Goal: Task Accomplishment & Management: Manage account settings

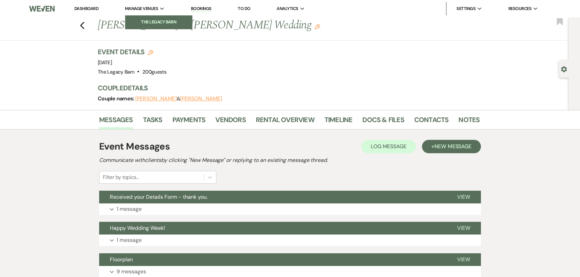
click at [141, 20] on li "The Legacy Barn" at bounding box center [159, 22] width 60 height 7
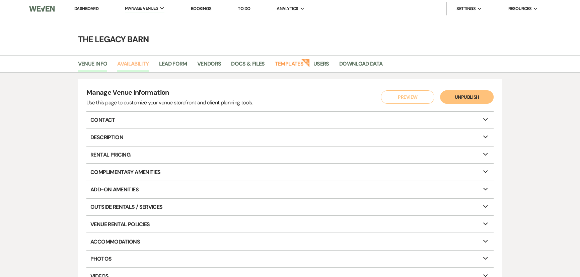
click at [132, 63] on link "Availability" at bounding box center [132, 66] width 31 height 13
select select "3"
select select "2026"
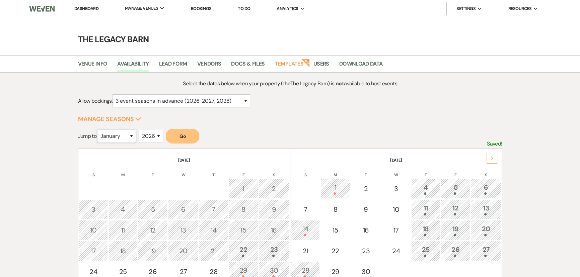
click at [132, 138] on select "January February March April May June July August September October November De…" at bounding box center [116, 136] width 39 height 13
select select "7"
click at [99, 130] on select "January February March April May June July August September October November De…" at bounding box center [116, 136] width 39 height 13
click at [153, 137] on select "2025 2026 2027 2028 2029" at bounding box center [151, 136] width 24 height 13
select select "2027"
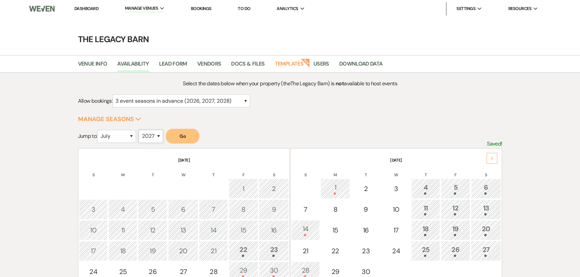
click at [141, 130] on select "2025 2026 2027 2028 2029" at bounding box center [151, 136] width 24 height 13
click at [184, 138] on button "Go" at bounding box center [183, 136] width 34 height 15
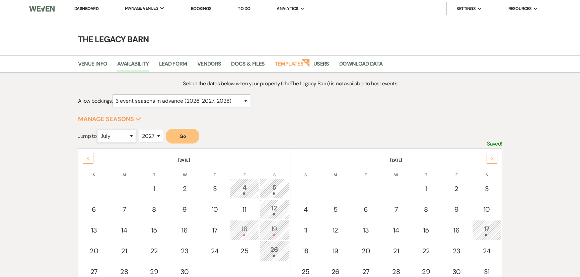
click at [128, 134] on select "January February March April May June July August September October November De…" at bounding box center [116, 136] width 39 height 13
select select "6"
click at [99, 130] on select "January February March April May June July August September October November De…" at bounding box center [116, 136] width 39 height 13
drag, startPoint x: 155, startPoint y: 138, endPoint x: 152, endPoint y: 141, distance: 4.0
click at [155, 138] on select "2025 2026 2027 2028 2029" at bounding box center [151, 136] width 24 height 13
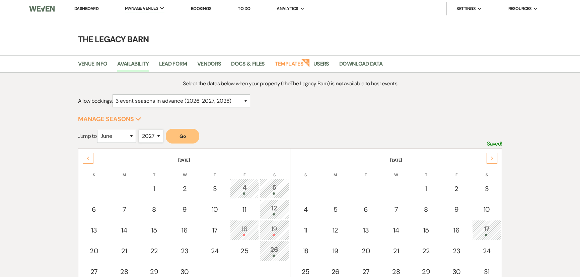
select select "2026"
click at [141, 130] on select "2025 2026 2027 2028 2029" at bounding box center [151, 136] width 24 height 13
click at [176, 136] on button "Go" at bounding box center [183, 136] width 34 height 15
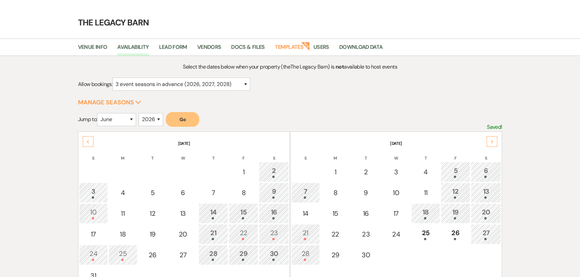
scroll to position [30, 0]
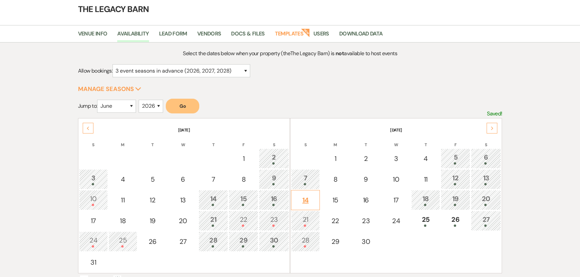
click at [302, 200] on div "14" at bounding box center [305, 200] width 21 height 10
select select "other"
select select "false"
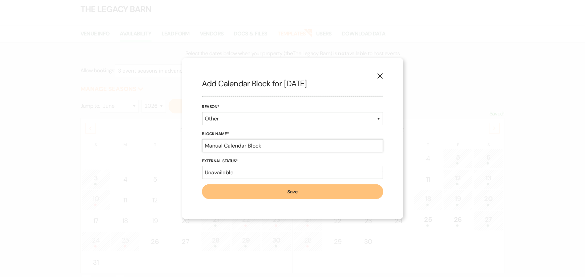
click at [216, 147] on input "Manual Calendar Block" at bounding box center [292, 145] width 181 height 13
drag, startPoint x: 265, startPoint y: 146, endPoint x: 167, endPoint y: 150, distance: 98.3
click at [167, 150] on div "X Add Calendar Block for 6/14/2026 Reason* Booked Event Hold Other Block Name* …" at bounding box center [292, 138] width 585 height 277
type input "p"
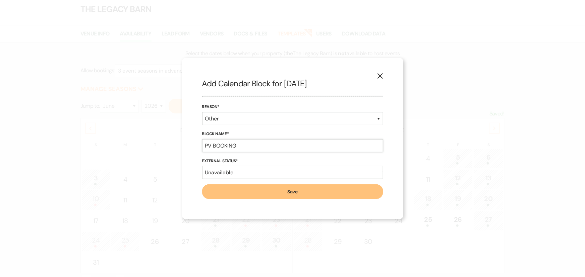
type input "PV BOOKING"
click at [202, 185] on button "Save" at bounding box center [292, 192] width 181 height 15
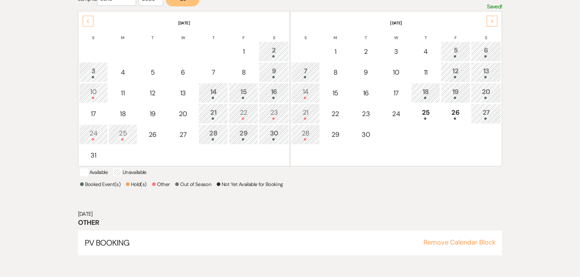
scroll to position [138, 0]
click at [89, 111] on div "17" at bounding box center [93, 114] width 21 height 10
select select "other"
select select "false"
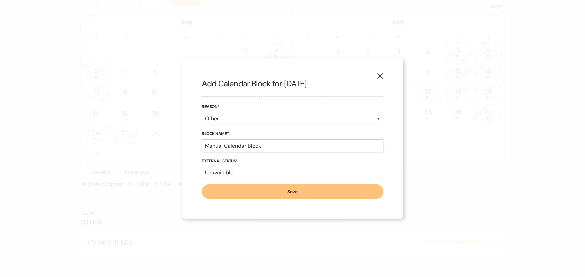
drag, startPoint x: 268, startPoint y: 149, endPoint x: 184, endPoint y: 141, distance: 84.1
click at [184, 141] on div "X Add Calendar Block for 5/17/2026 Reason* Booked Event Hold Other Block Name* …" at bounding box center [292, 139] width 221 height 162
type input "PV BOOKING"
click at [202, 185] on button "Save" at bounding box center [292, 192] width 181 height 15
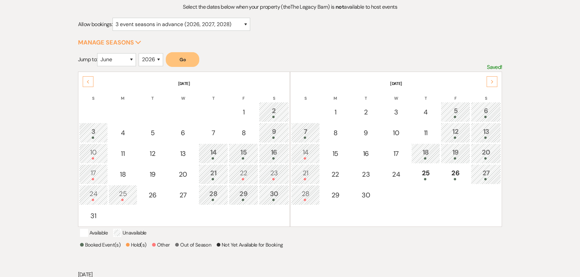
scroll to position [0, 0]
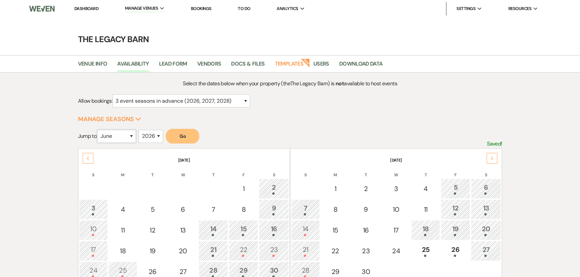
click at [121, 139] on select "January February March April May June July August September October November De…" at bounding box center [116, 136] width 39 height 13
select select "8"
click at [99, 130] on select "January February March April May June July August September October November De…" at bounding box center [116, 136] width 39 height 13
click at [144, 134] on select "2025 2026 2027 2028 2029" at bounding box center [151, 136] width 24 height 13
select select "2027"
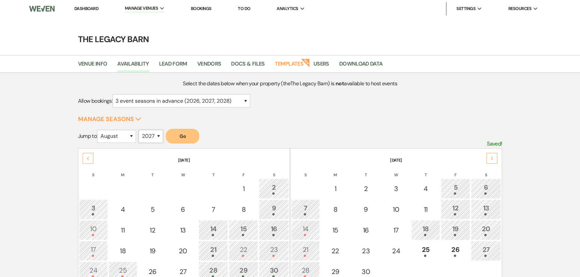
click at [141, 130] on select "2025 2026 2027 2028 2029" at bounding box center [151, 136] width 24 height 13
click at [173, 140] on button "Go" at bounding box center [183, 136] width 34 height 15
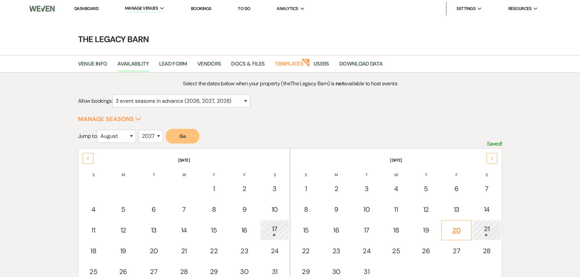
click at [460, 231] on div "20" at bounding box center [456, 231] width 23 height 10
select select "other"
select select "false"
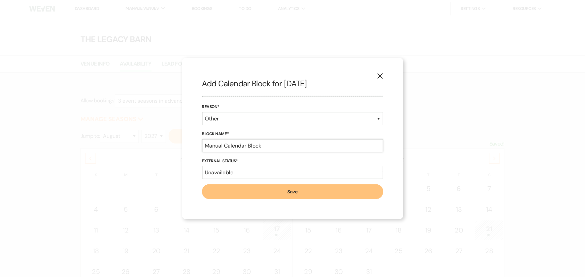
drag, startPoint x: 271, startPoint y: 142, endPoint x: 144, endPoint y: 139, distance: 126.7
click at [144, 139] on div "X Add Calendar Block for 8/20/2027 Reason* Booked Event Hold Other Block Name* …" at bounding box center [292, 138] width 585 height 277
type input "PV BOOKING"
click at [202, 185] on button "Save" at bounding box center [292, 192] width 181 height 15
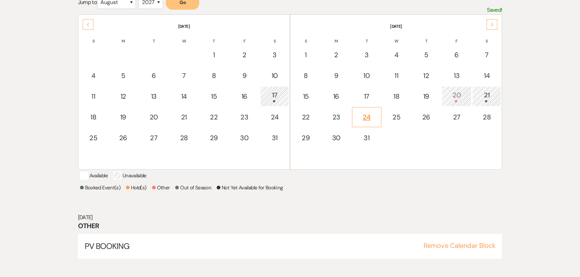
scroll to position [138, 0]
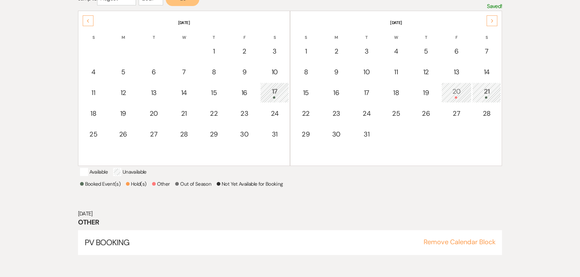
click at [490, 24] on div "Next" at bounding box center [492, 20] width 11 height 11
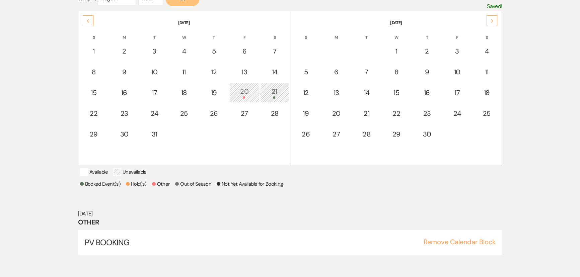
click at [490, 24] on div "Next" at bounding box center [492, 20] width 11 height 11
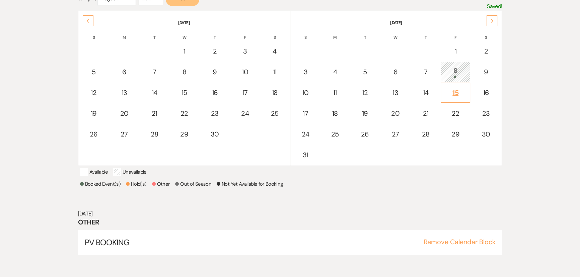
click at [456, 88] on div "15" at bounding box center [456, 93] width 22 height 10
select select "other"
select select "false"
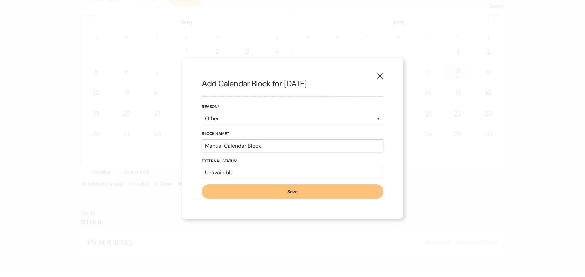
drag, startPoint x: 275, startPoint y: 146, endPoint x: 100, endPoint y: 157, distance: 175.6
click at [100, 157] on div "X Add Calendar Block for 10/15/2027 Reason* Booked Event Hold Other Block Name*…" at bounding box center [292, 138] width 585 height 277
type input "PV BOOKING"
click at [213, 190] on button "Save" at bounding box center [292, 192] width 181 height 15
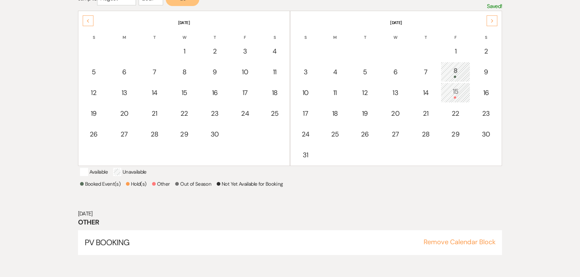
scroll to position [0, 0]
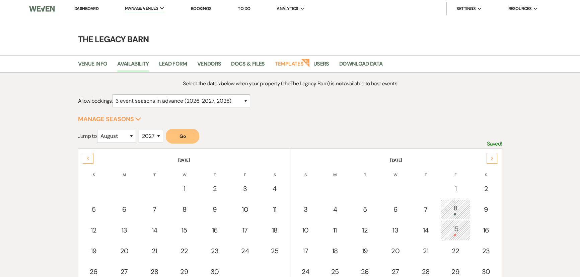
click at [87, 9] on link "Dashboard" at bounding box center [86, 9] width 24 height 6
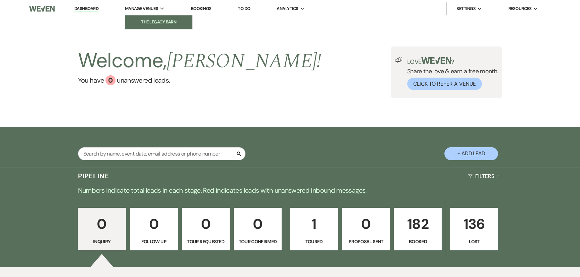
click at [127, 17] on link "The Legacy Barn" at bounding box center [158, 21] width 67 height 13
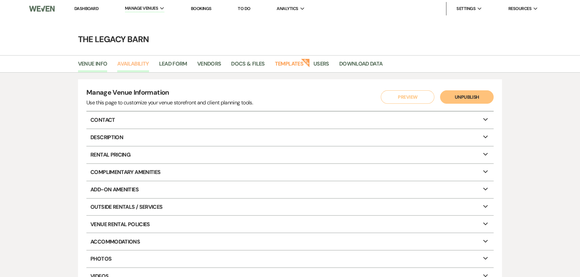
click at [133, 64] on link "Availability" at bounding box center [132, 66] width 31 height 13
select select "3"
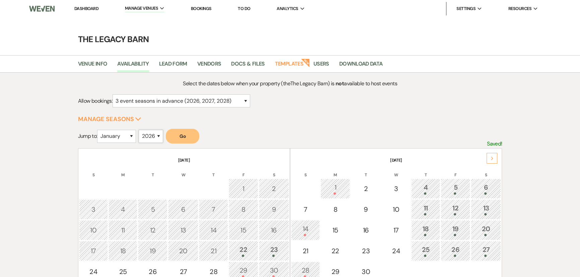
click at [151, 134] on select "2025 2026 2027 2028 2029" at bounding box center [151, 136] width 24 height 13
select select "2027"
click at [141, 130] on select "2025 2026 2027 2028 2029" at bounding box center [151, 136] width 24 height 13
click at [123, 138] on select "January February March April May June July August September October November De…" at bounding box center [116, 136] width 39 height 13
select select "6"
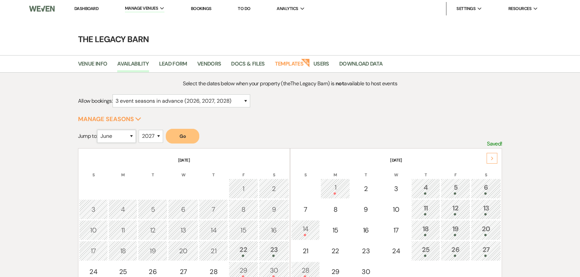
click at [99, 130] on select "January February March April May June July August September October November De…" at bounding box center [116, 136] width 39 height 13
click at [188, 140] on button "Go" at bounding box center [183, 136] width 34 height 15
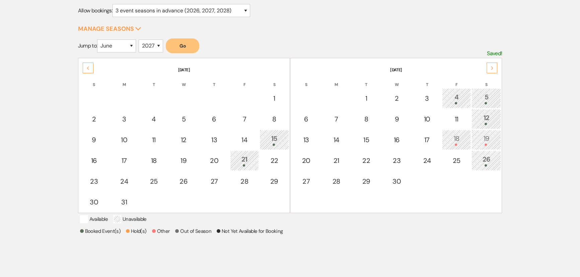
scroll to position [91, 0]
click at [477, 138] on div "19" at bounding box center [486, 139] width 22 height 12
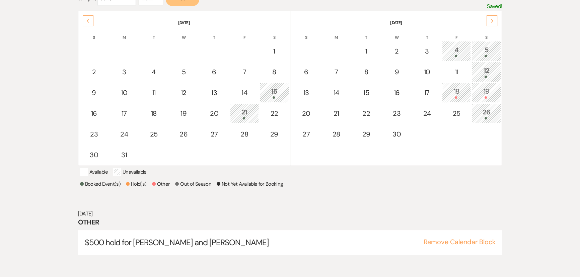
click at [451, 94] on div "18" at bounding box center [456, 92] width 21 height 12
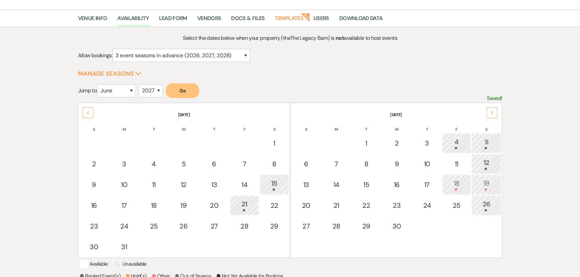
scroll to position [0, 0]
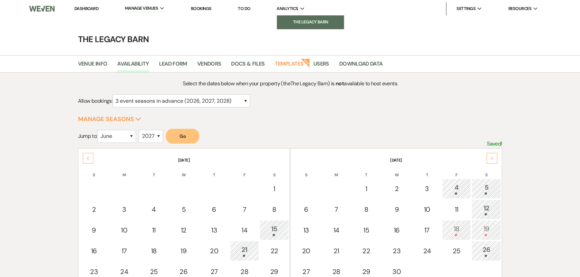
click at [297, 21] on li "The Legacy Barn" at bounding box center [310, 22] width 60 height 7
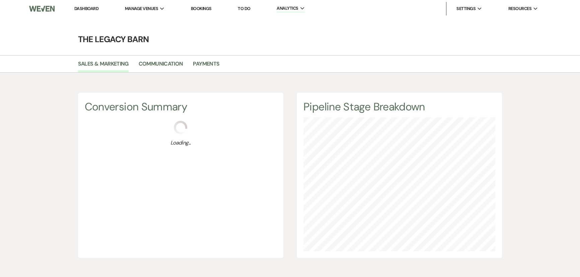
scroll to position [277, 580]
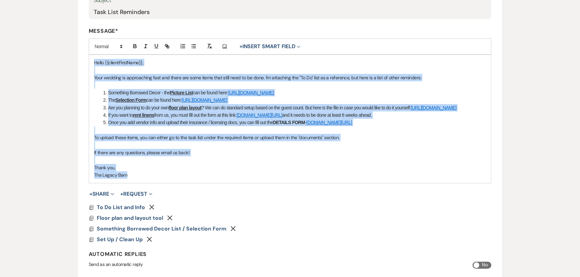
drag, startPoint x: 93, startPoint y: 61, endPoint x: 193, endPoint y: 181, distance: 156.1
click at [193, 181] on div "Hello {{clientFirstName}}, Your wedding is approaching fast and there are some …" at bounding box center [290, 119] width 402 height 128
copy div "Hello {{clientFirstName}}, Your wedding is approaching fast and there are some …"
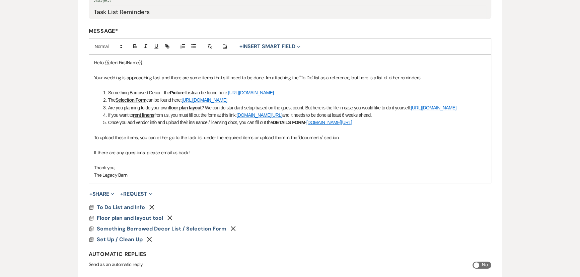
click at [76, 121] on div "Edit Message Template This template was created on [DATE] * Required Template N…" at bounding box center [290, 106] width 483 height 401
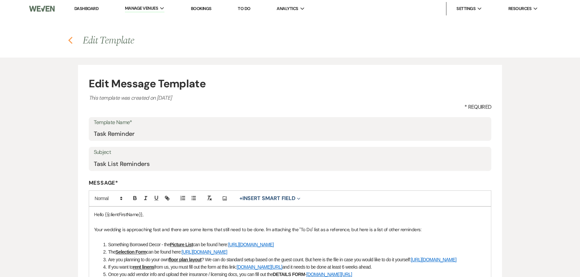
click at [70, 41] on use "button" at bounding box center [70, 40] width 4 height 7
